Goal: Task Accomplishment & Management: Complete application form

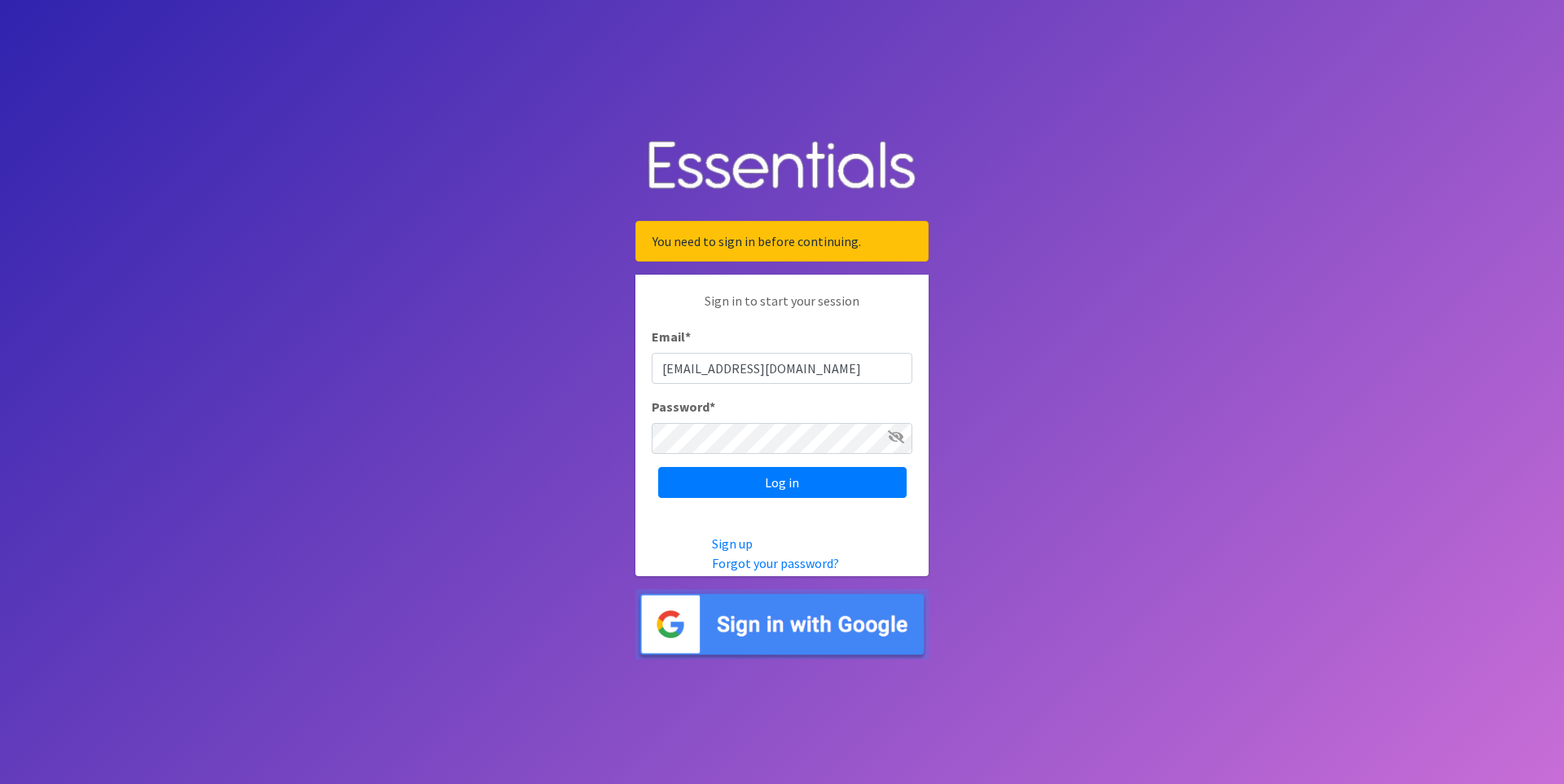
type input "[EMAIL_ADDRESS][DOMAIN_NAME]"
click at [658, 467] on input "Log in" at bounding box center [782, 482] width 249 height 31
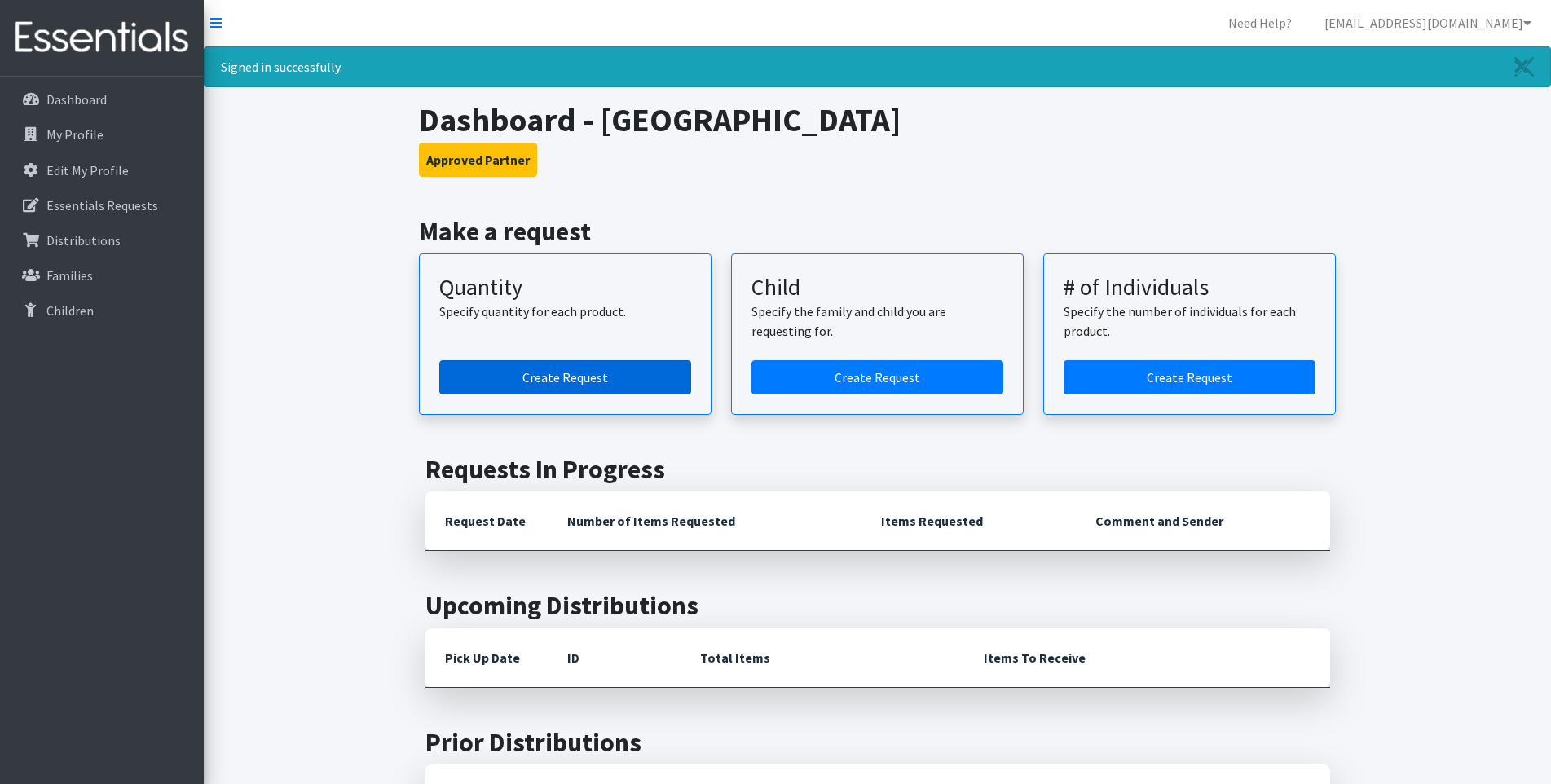
click at [611, 380] on link "Create Request" at bounding box center [565, 377] width 252 height 34
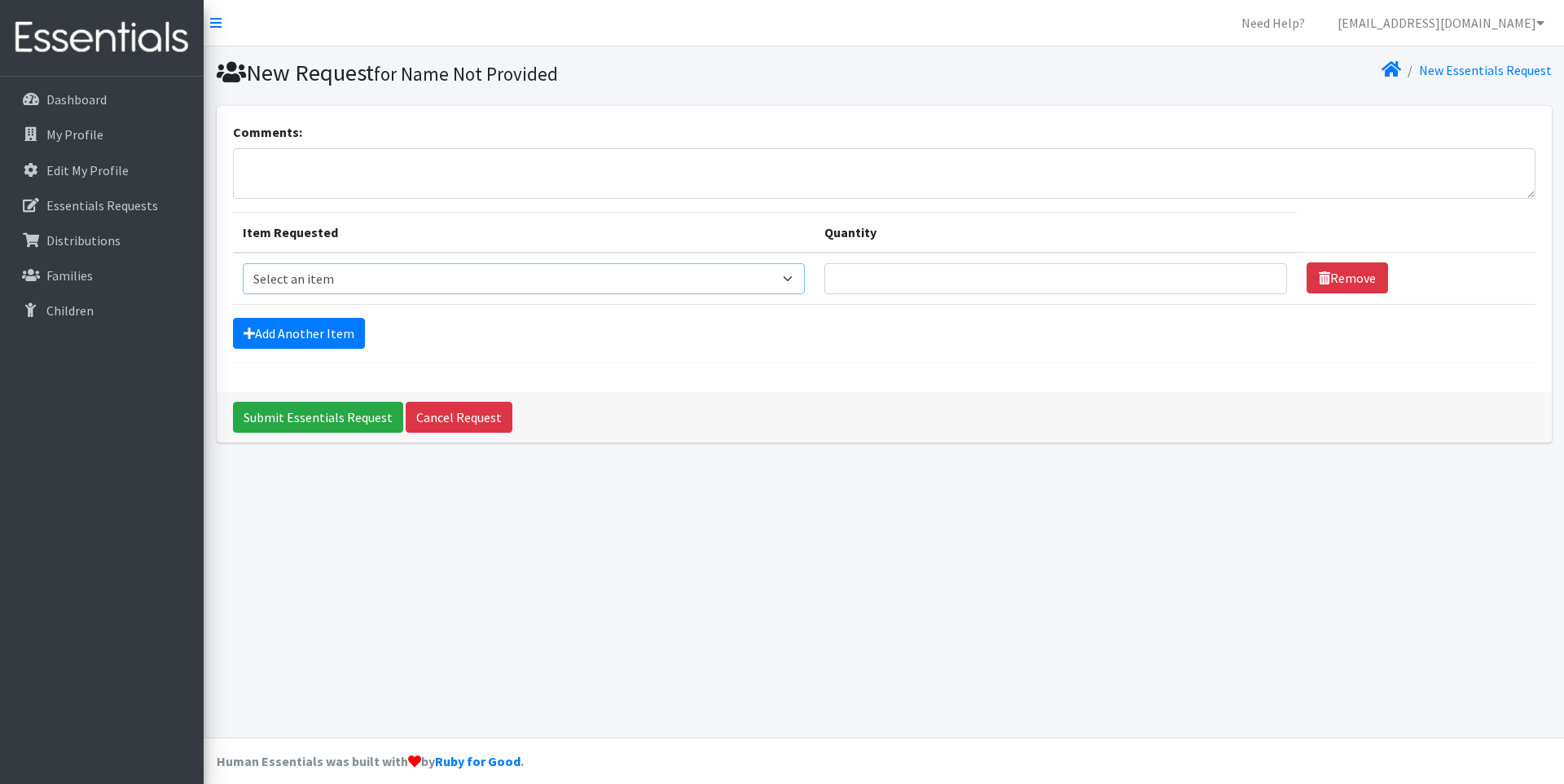
click at [558, 263] on select "Select an item (LOWCOUNTRY) REGULAR TAMPONS Adult Period Pack Student Period Pa…" at bounding box center [524, 279] width 563 height 31
select select "8937"
click at [0, 0] on option "Tampons - Regular Absorbency" at bounding box center [0, 0] width 0 height 0
click at [1129, 268] on input "Quantity" at bounding box center [1055, 279] width 463 height 31
type input "1"
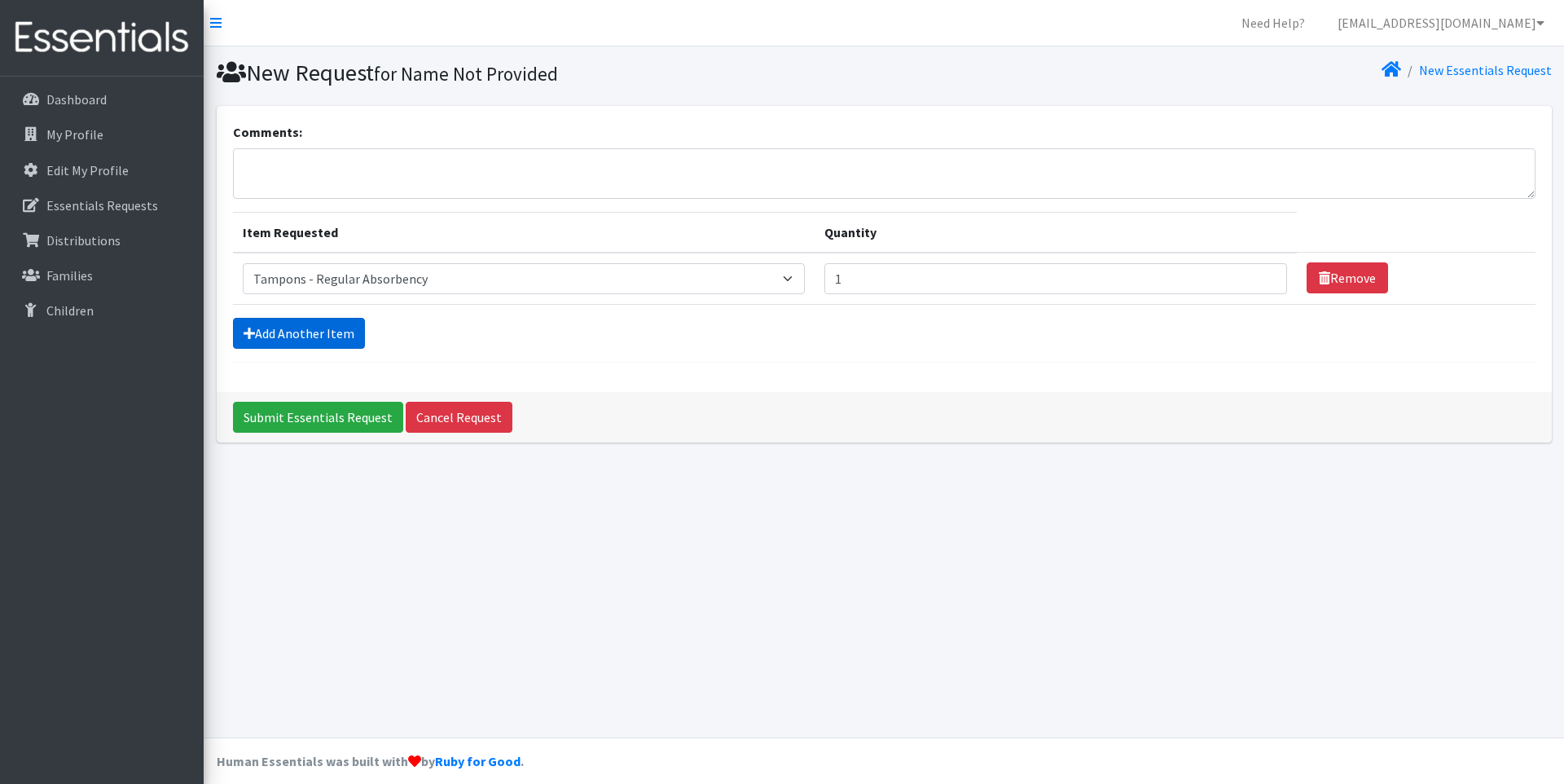
click at [336, 327] on link "Add Another Item" at bounding box center [298, 333] width 132 height 31
click at [322, 329] on link "Add Another Item" at bounding box center [298, 333] width 132 height 31
click at [263, 323] on link "Add Another Item" at bounding box center [298, 333] width 132 height 31
click at [248, 327] on icon at bounding box center [249, 333] width 11 height 13
click at [320, 327] on link "Add Another Item" at bounding box center [298, 333] width 132 height 31
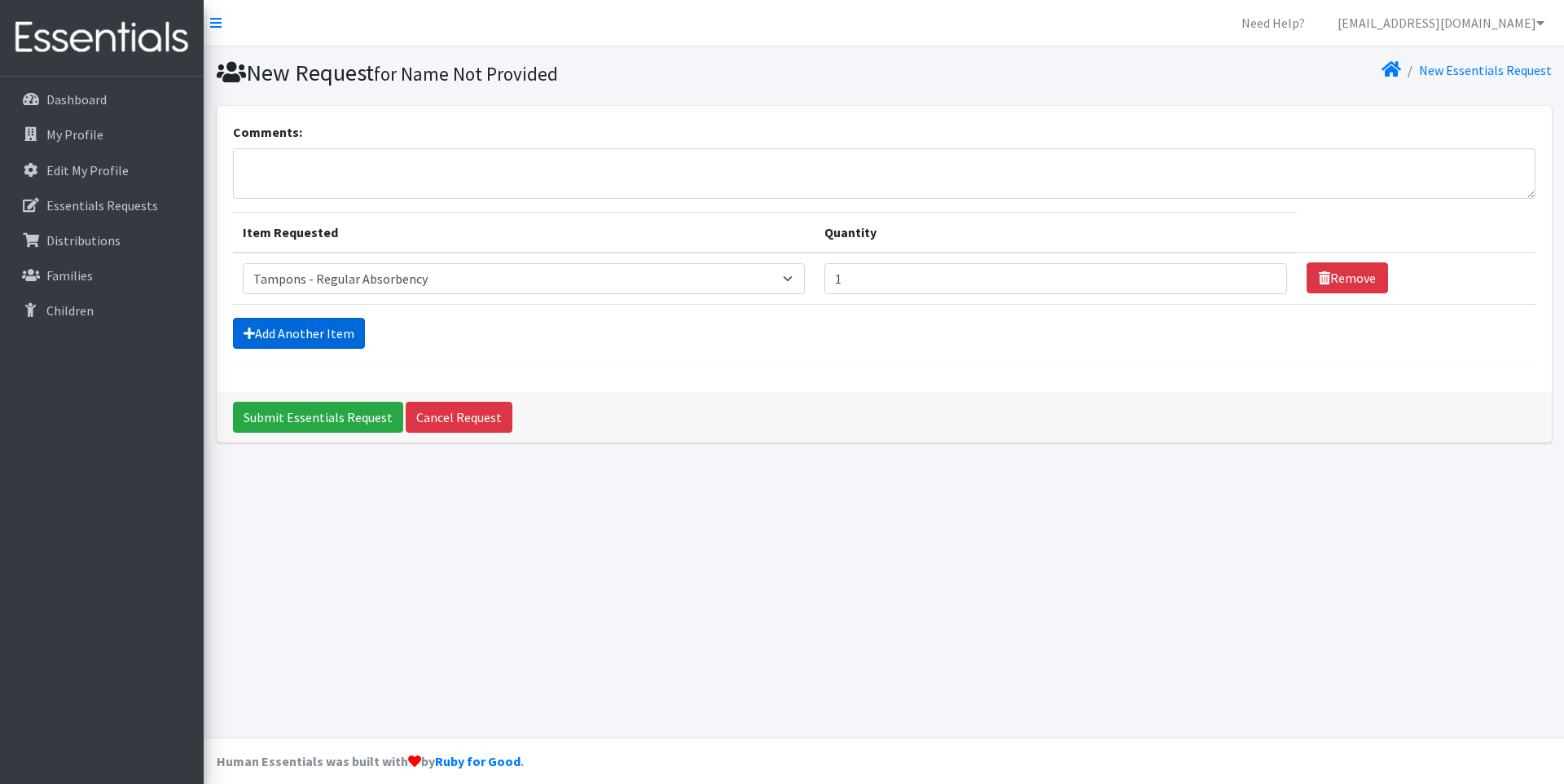
click at [246, 327] on icon at bounding box center [249, 333] width 11 height 13
click at [257, 318] on link "Add Another Item" at bounding box center [298, 333] width 132 height 31
click at [345, 180] on textarea "Comments:" at bounding box center [883, 173] width 1302 height 50
type textarea "c"
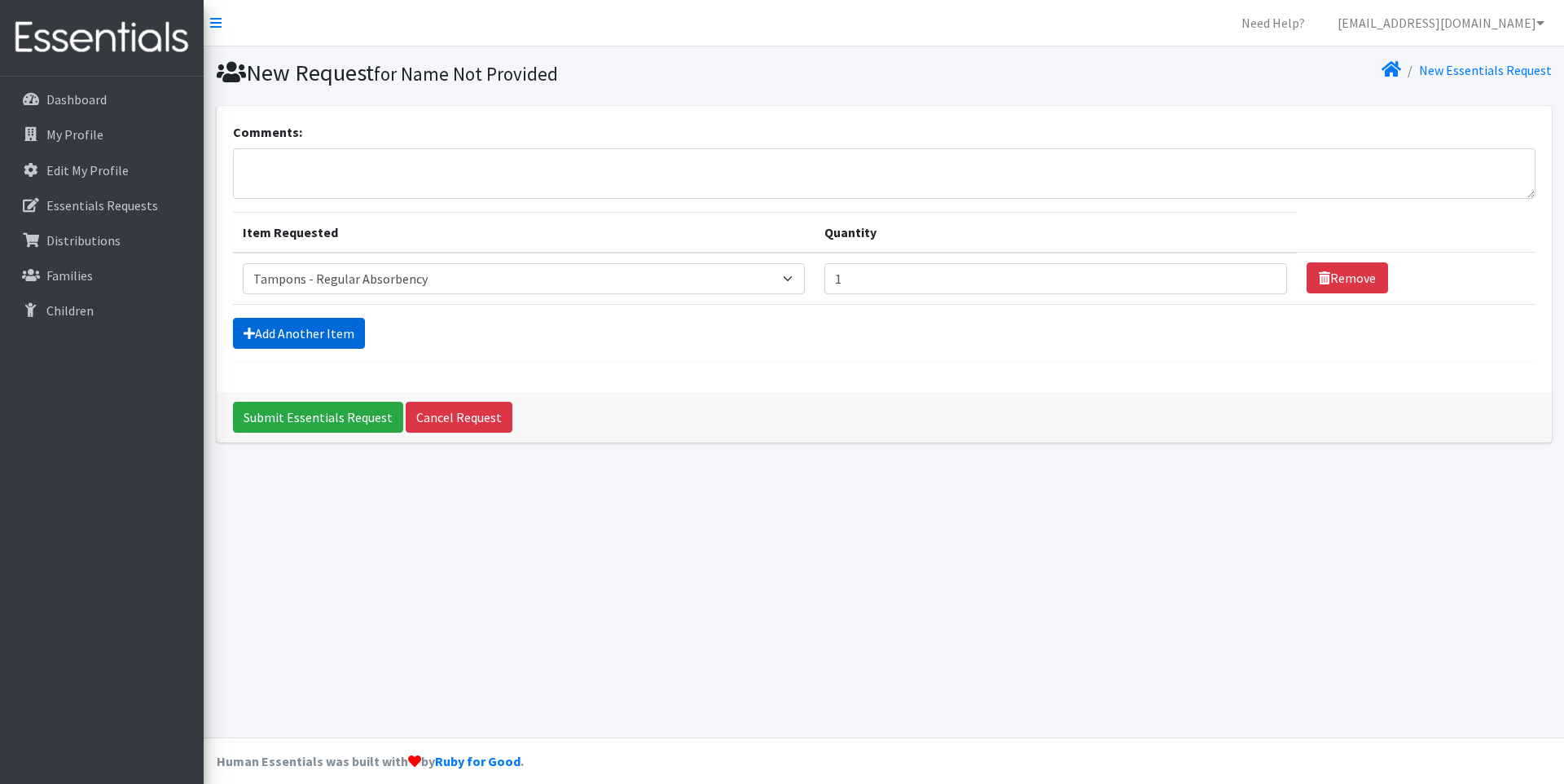
click at [270, 333] on link "Add Another Item" at bounding box center [298, 333] width 132 height 31
click at [268, 334] on link "Add Another Item" at bounding box center [298, 333] width 132 height 31
click at [279, 164] on textarea "Comments:" at bounding box center [883, 173] width 1302 height 50
type textarea "Requesting a case of tampons"
click at [274, 326] on link "Add Another Item" at bounding box center [298, 333] width 132 height 31
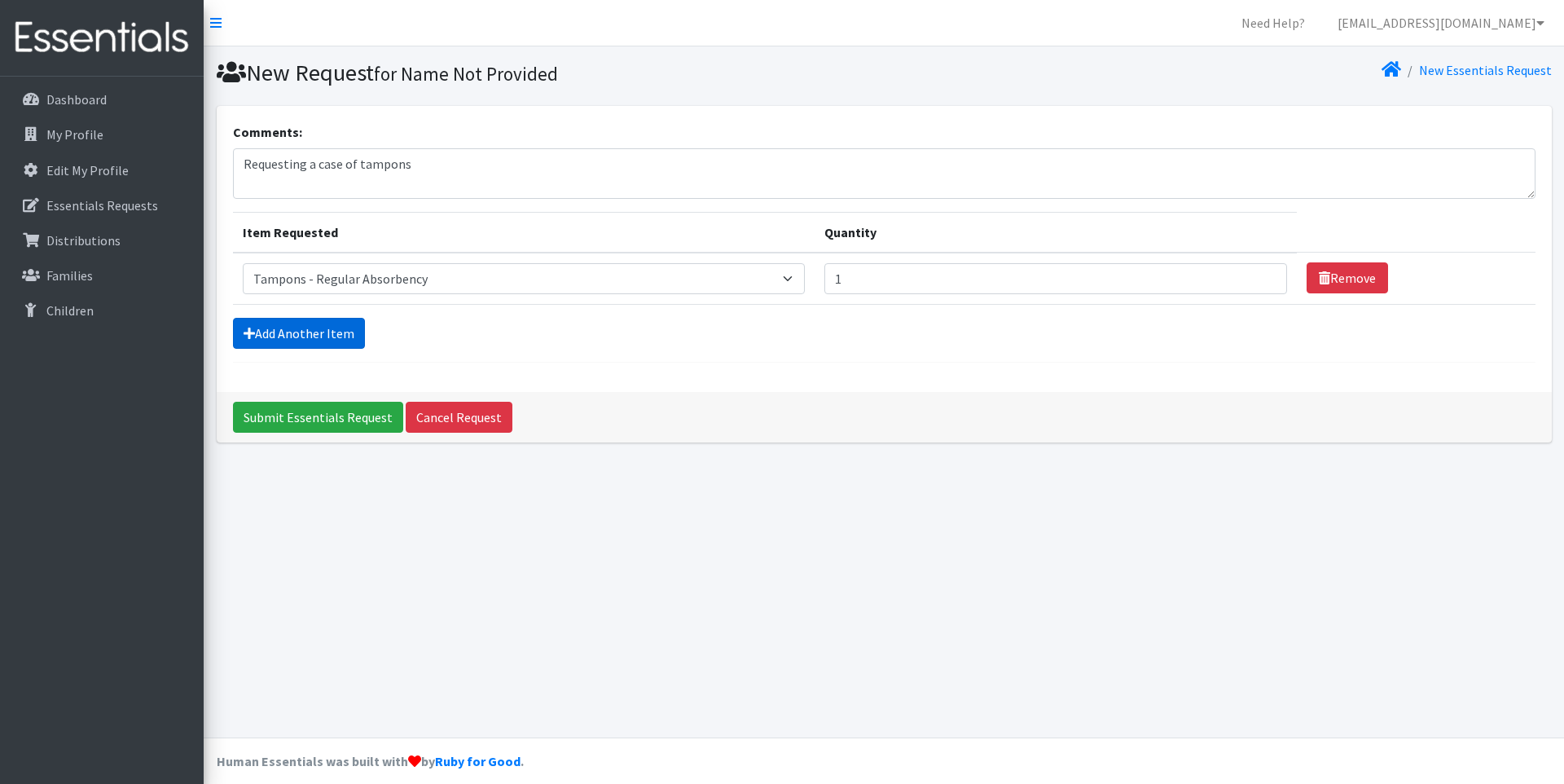
click at [264, 323] on link "Add Another Item" at bounding box center [298, 333] width 132 height 31
click at [250, 327] on icon at bounding box center [249, 333] width 11 height 13
click at [247, 327] on icon at bounding box center [249, 333] width 11 height 13
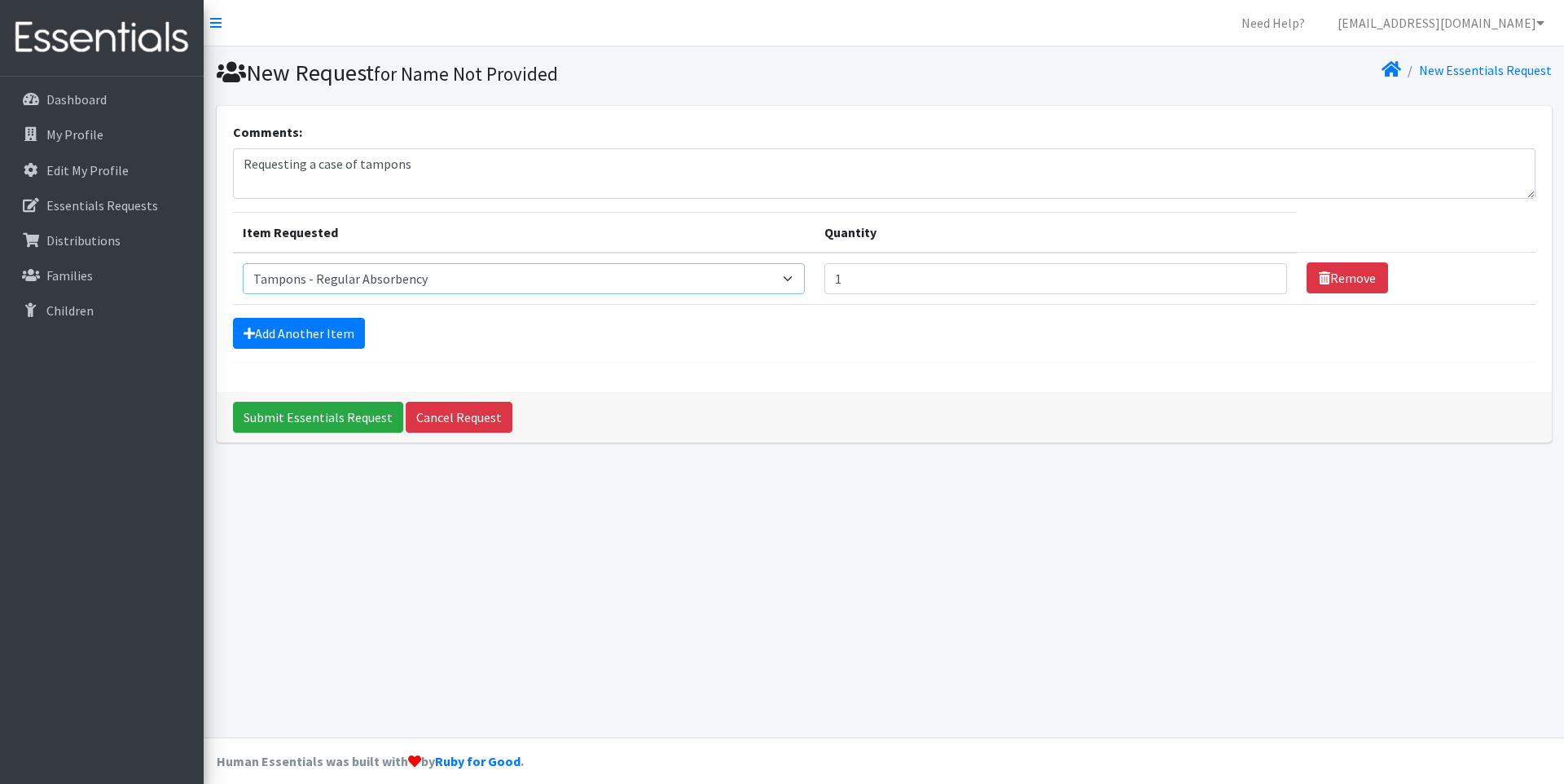
click at [498, 280] on select "Select an item (LOWCOUNTRY) REGULAR TAMPONS Adult Period Pack Student Period Pa…" at bounding box center [524, 279] width 563 height 31
click at [540, 318] on div "Add Another Item Item Requested Select an item (LOWCOUNTRY) REGULAR TAMPONS Adu…" at bounding box center [883, 333] width 1302 height 31
click at [304, 330] on link "Add Another Item" at bounding box center [298, 333] width 132 height 31
click at [308, 410] on input "Submit Essentials Request" at bounding box center [317, 417] width 170 height 31
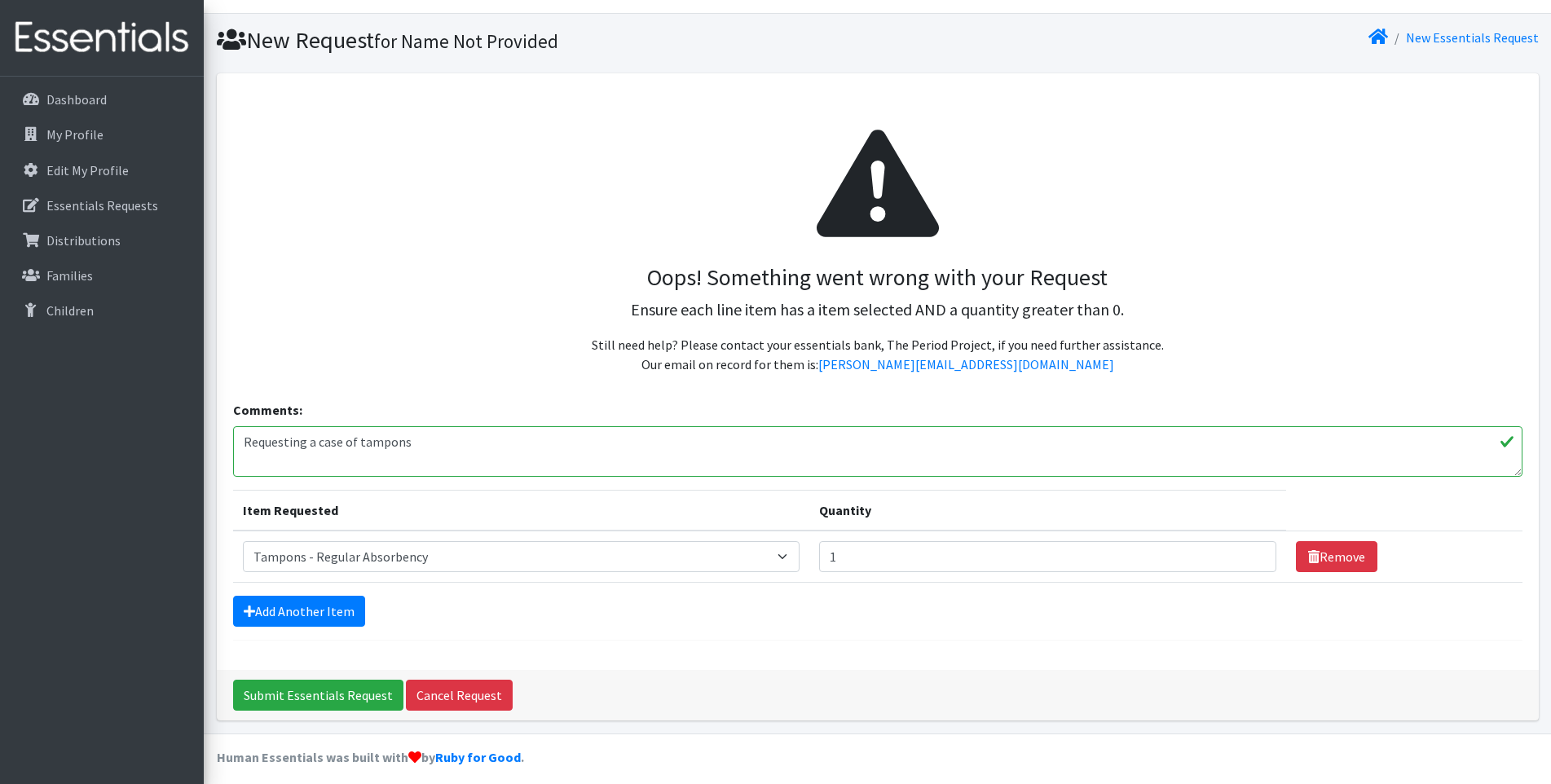
scroll to position [37, 0]
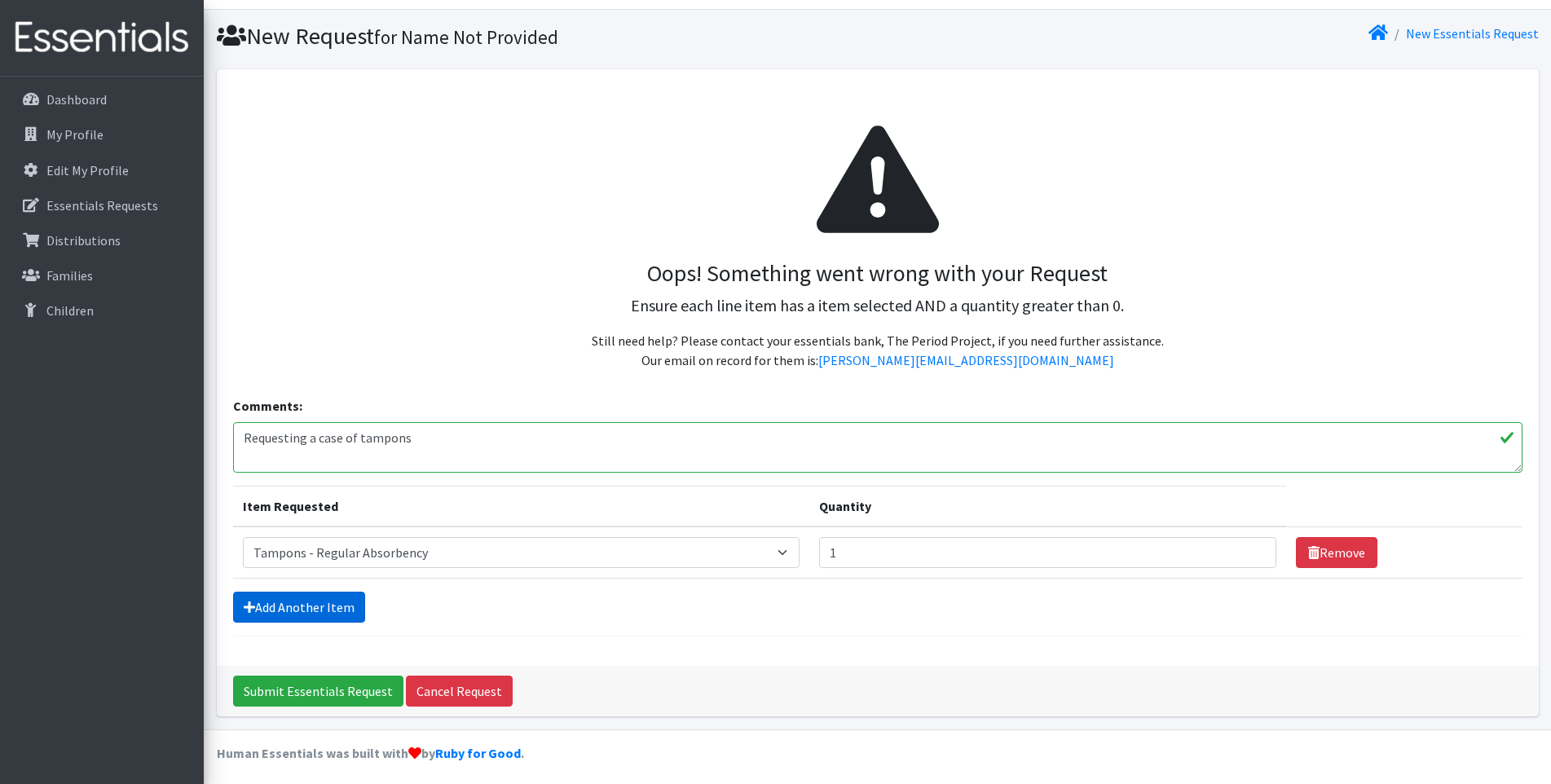
click at [308, 598] on link "Add Another Item" at bounding box center [299, 607] width 132 height 31
click at [330, 678] on input "Submit Essentials Request" at bounding box center [317, 691] width 170 height 31
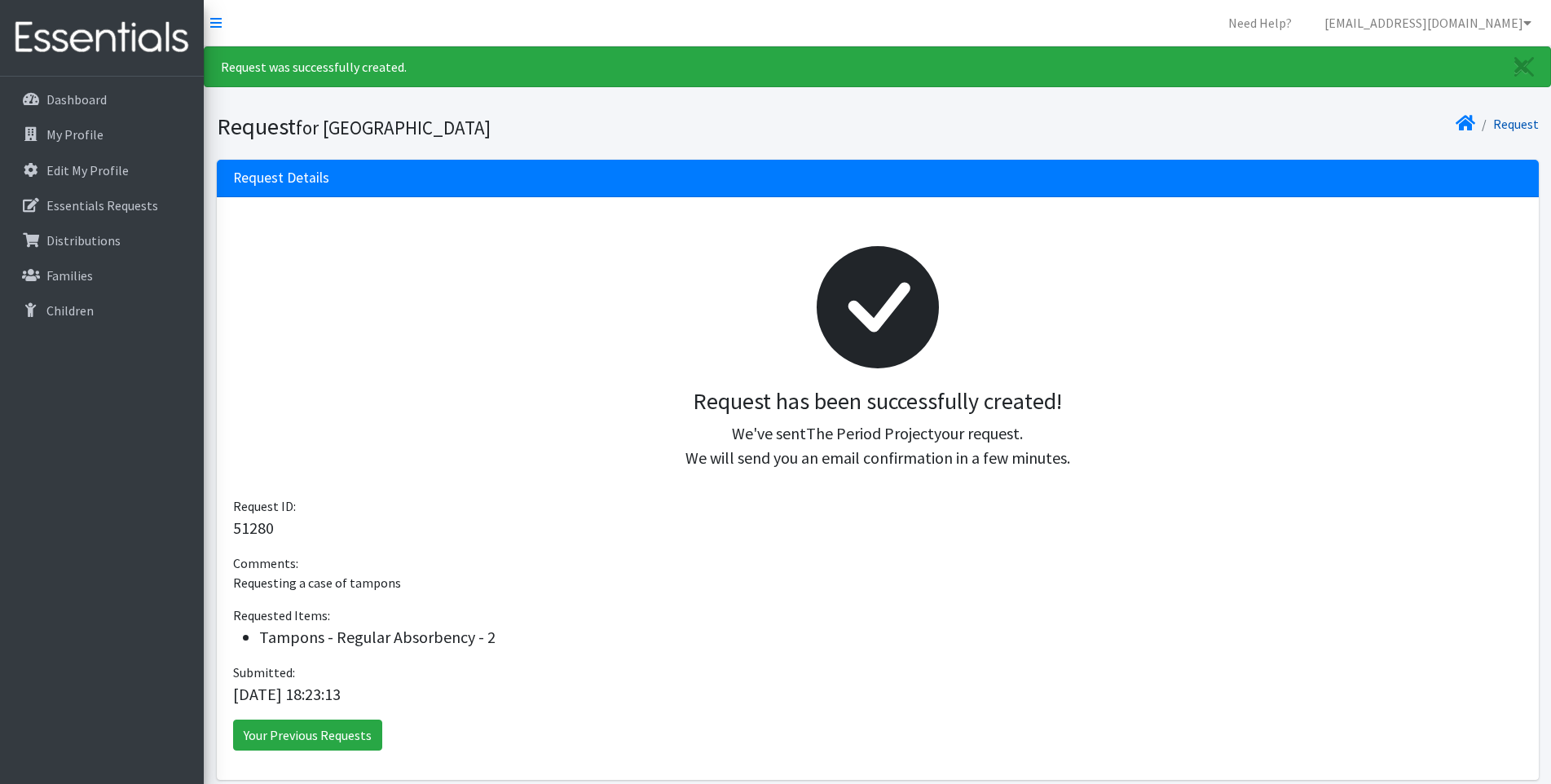
click at [1521, 118] on link "Request" at bounding box center [1515, 123] width 45 height 16
click at [1502, 124] on link "Request" at bounding box center [1515, 123] width 45 height 16
click at [73, 211] on p "Essentials Requests" at bounding box center [102, 205] width 112 height 16
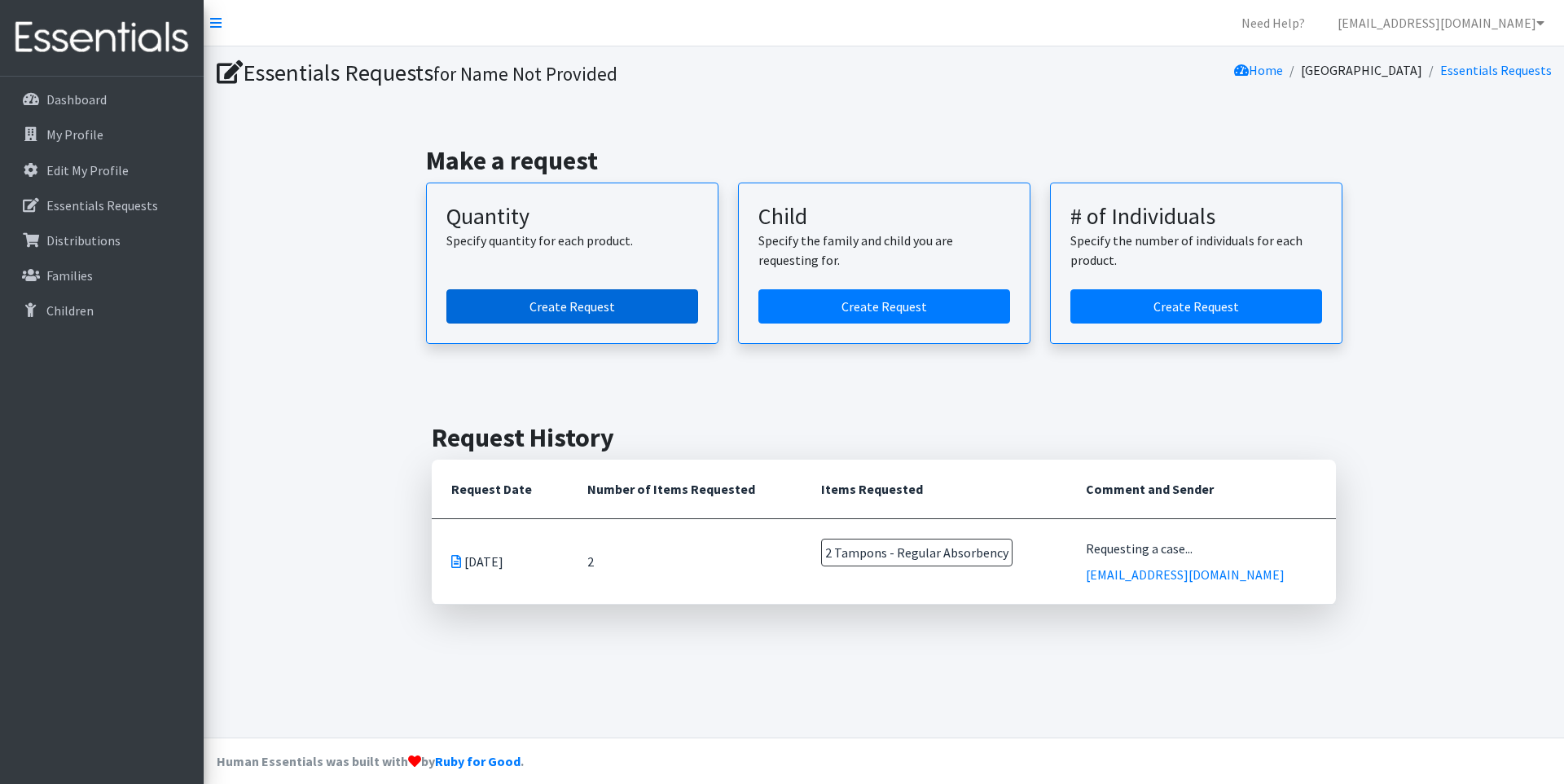
click at [571, 300] on link "Create Request" at bounding box center [572, 306] width 251 height 34
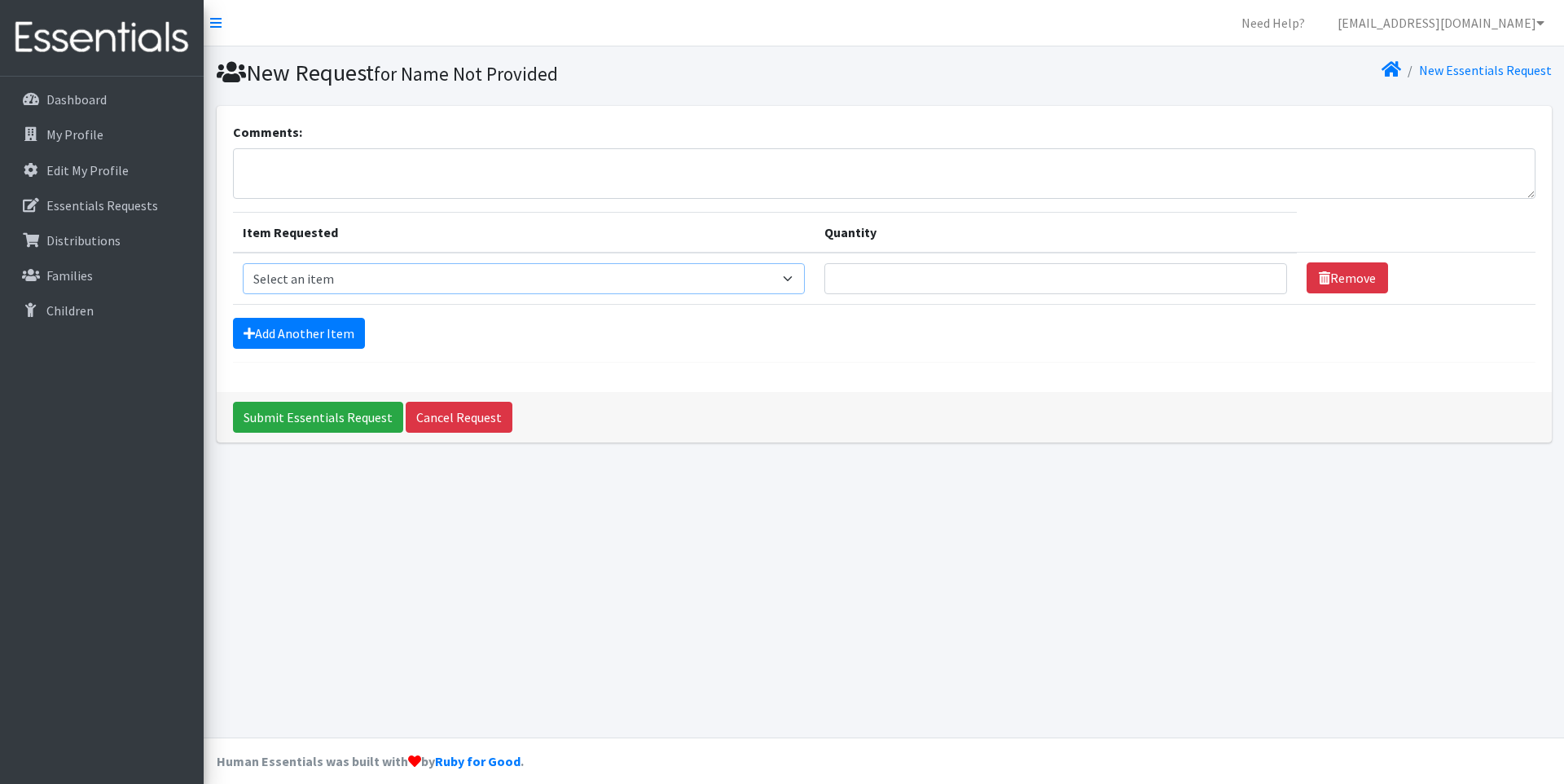
click at [544, 283] on select "Select an item (LOWCOUNTRY) REGULAR TAMPONS Adult Period Pack Student Period Pa…" at bounding box center [524, 279] width 563 height 31
click at [0, 0] on option "Student Period Pack" at bounding box center [0, 0] width 0 height 0
click at [611, 280] on select "Select an item (LOWCOUNTRY) REGULAR TAMPONS Adult Period Pack Student Period Pa…" at bounding box center [524, 279] width 563 height 31
select select "7756"
click at [0, 0] on option "Adult Period Pack" at bounding box center [0, 0] width 0 height 0
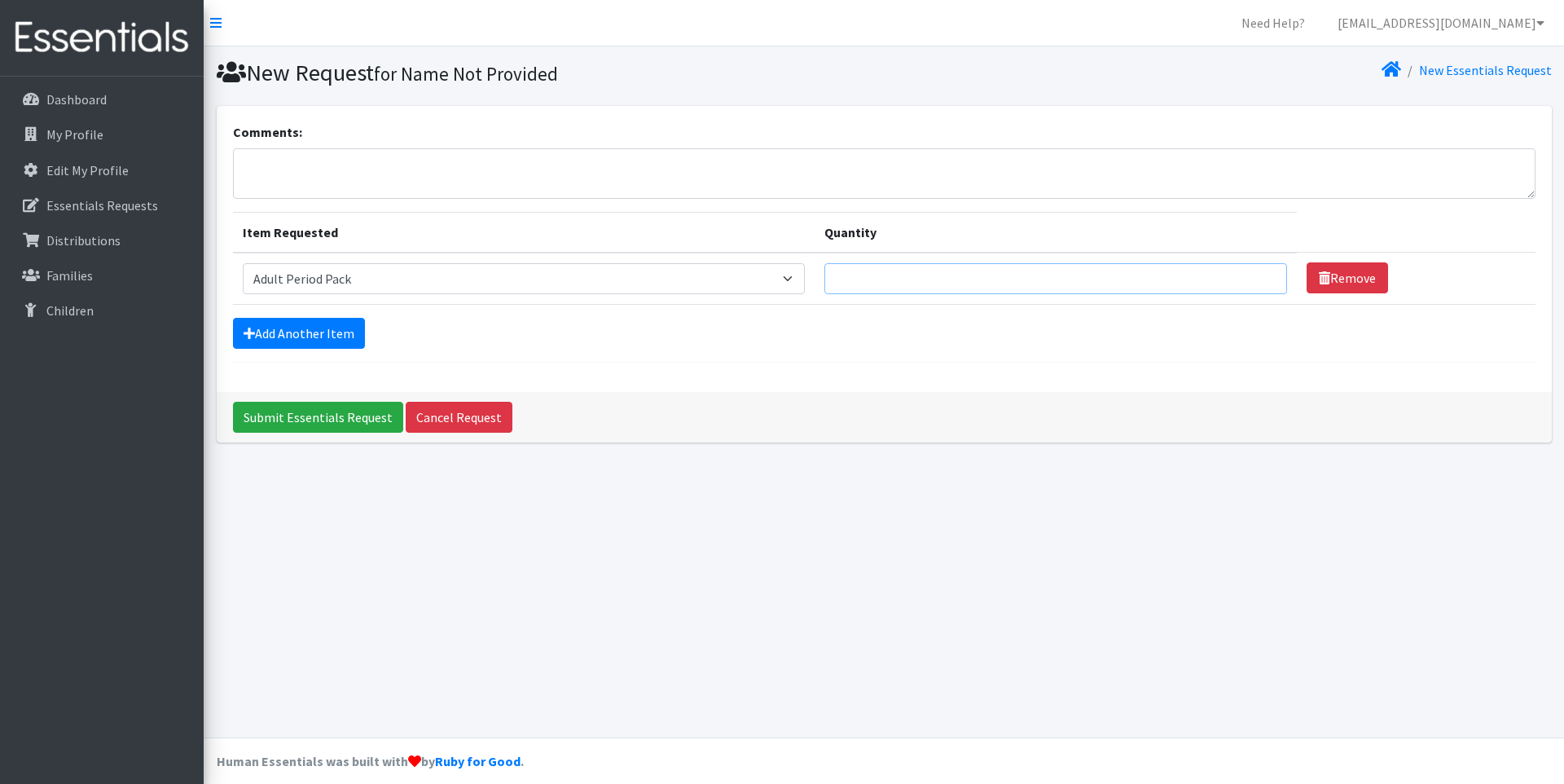
click at [875, 266] on input "Quantity" at bounding box center [1055, 279] width 463 height 31
click at [1126, 263] on input "Quantity" at bounding box center [1055, 279] width 463 height 31
click at [1219, 271] on input "Quantity" at bounding box center [1055, 279] width 463 height 31
type input "1"
click at [488, 166] on textarea "Comments:" at bounding box center [883, 173] width 1302 height 50
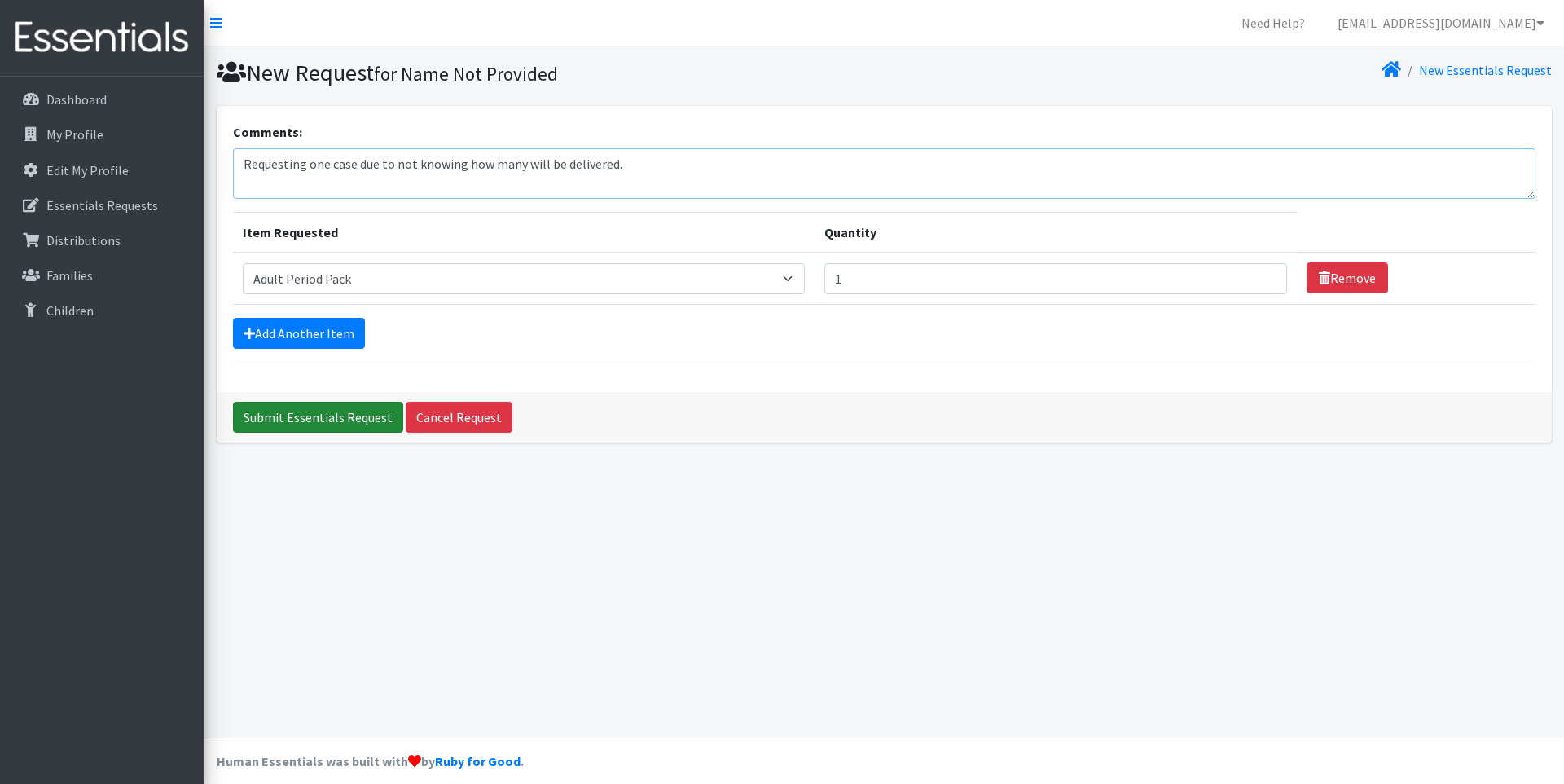
type textarea "Requesting one case due to not knowing how many will be delivered."
click at [319, 407] on input "Submit Essentials Request" at bounding box center [317, 417] width 170 height 31
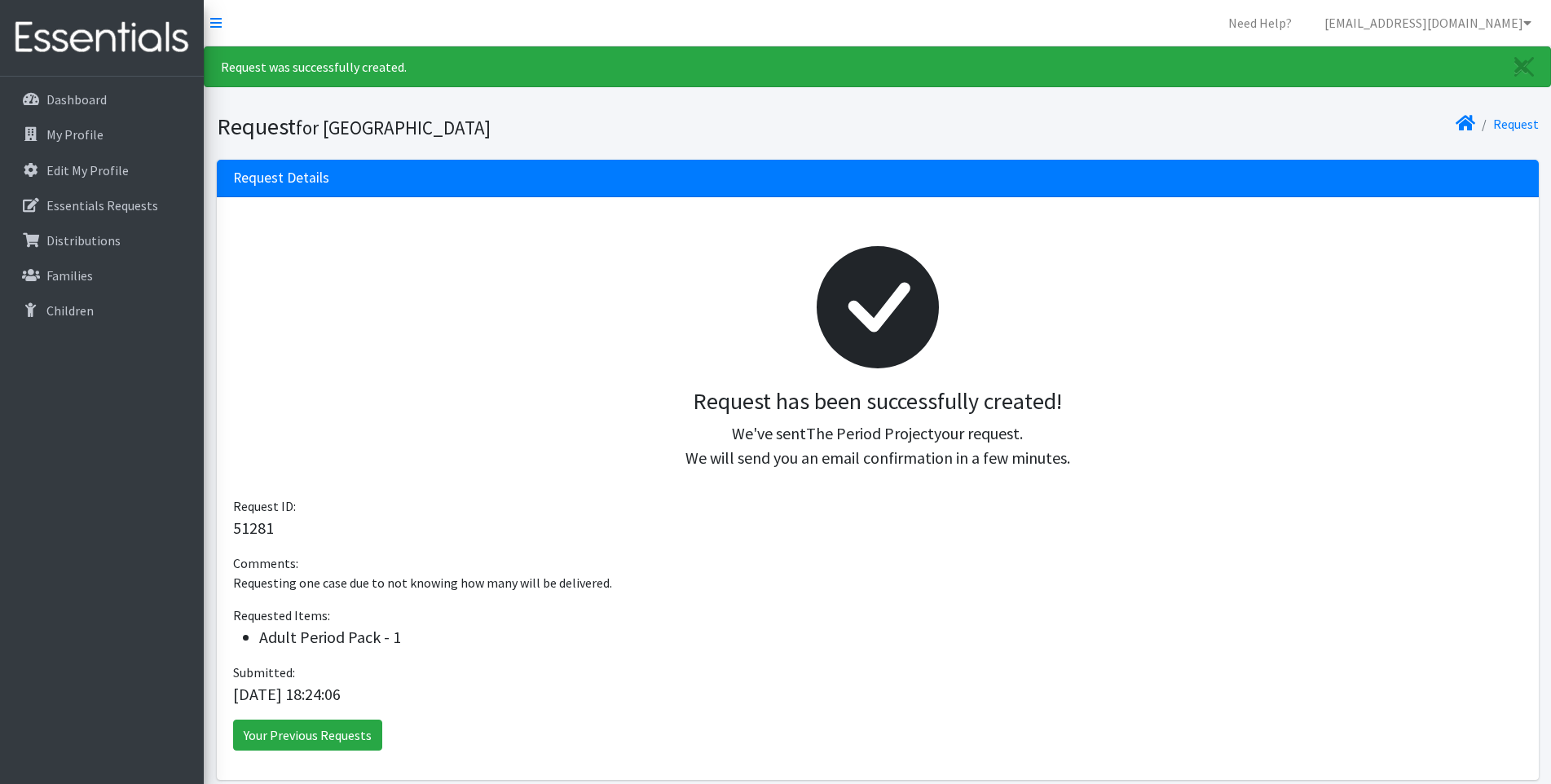
scroll to position [71, 0]
